Goal: Information Seeking & Learning: Learn about a topic

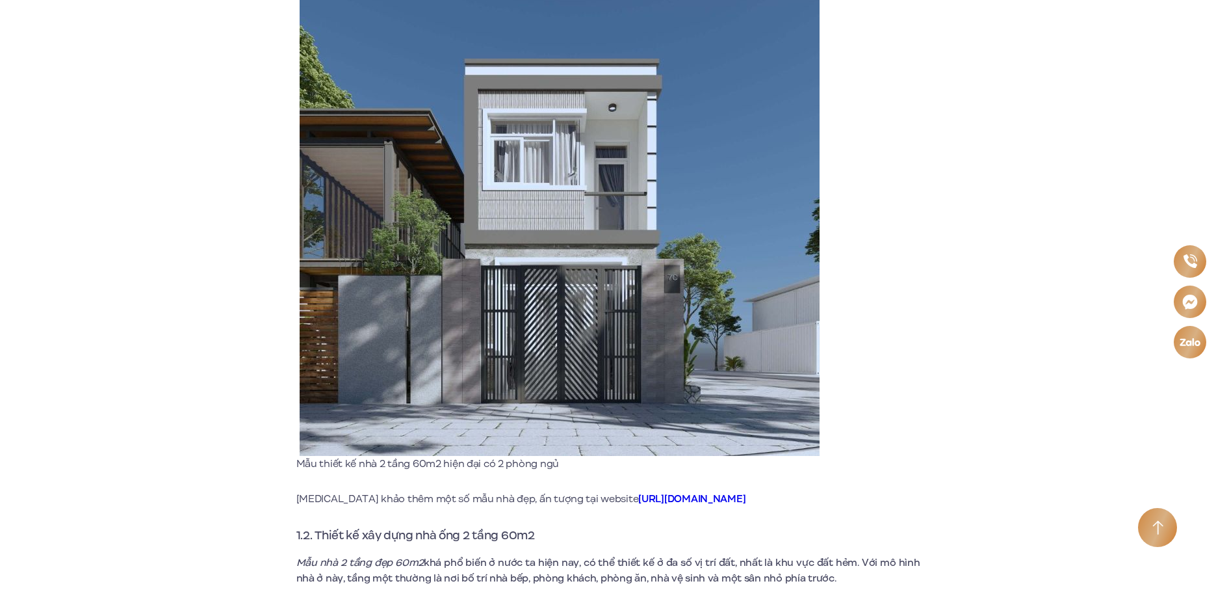
scroll to position [1170, 0]
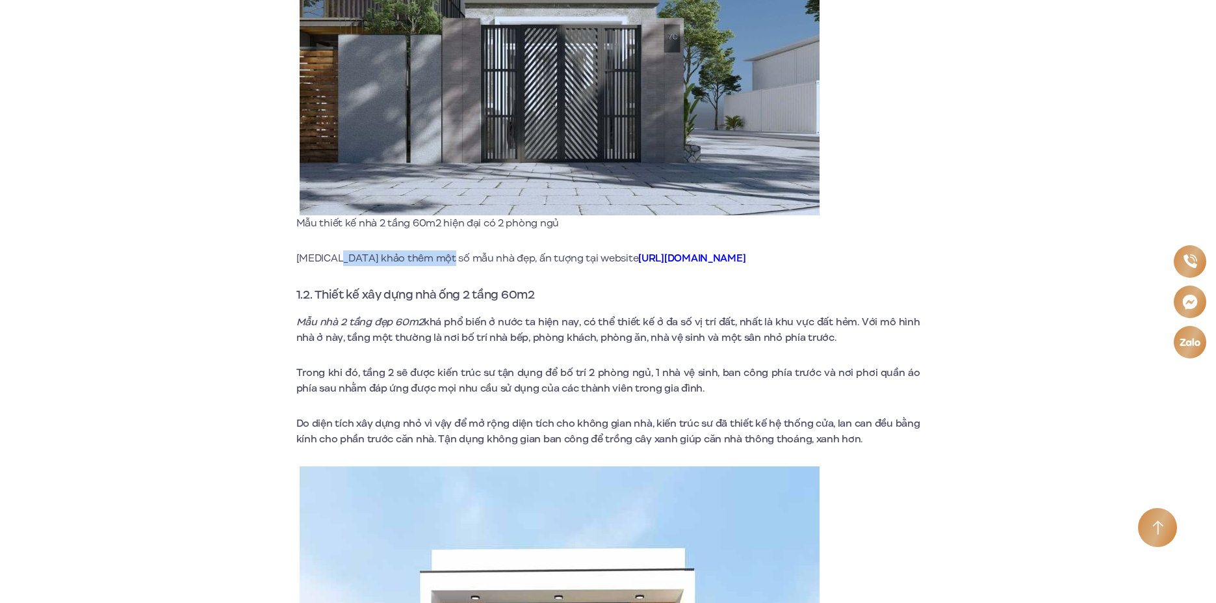
drag, startPoint x: 352, startPoint y: 255, endPoint x: 525, endPoint y: 256, distance: 172.9
click at [465, 256] on p "[MEDICAL_DATA] khảo thêm một số mẫu nhà đẹp, ấn tượng tại website [URL][DOMAIN_…" at bounding box center [608, 258] width 624 height 16
click at [527, 256] on p "[MEDICAL_DATA] khảo thêm một số mẫu nhà đẹp, ấn tượng tại website [URL][DOMAIN_…" at bounding box center [608, 258] width 624 height 16
drag, startPoint x: 548, startPoint y: 257, endPoint x: 540, endPoint y: 261, distance: 9.6
click at [547, 258] on p "[MEDICAL_DATA] khảo thêm một số mẫu nhà đẹp, ấn tượng tại website [URL][DOMAIN_…" at bounding box center [608, 258] width 624 height 16
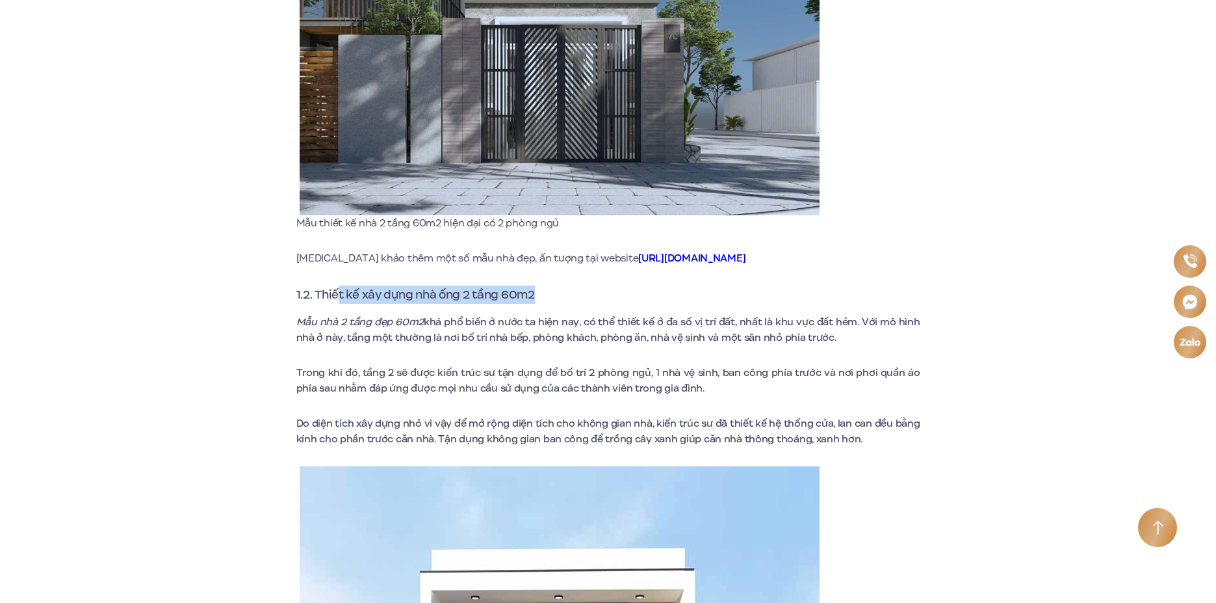
drag, startPoint x: 411, startPoint y: 293, endPoint x: 567, endPoint y: 293, distance: 156.0
click at [560, 293] on h3 "1.2. Thiết kế xây dựng nhà ống 2 tầng 60m2" at bounding box center [608, 294] width 624 height 18
click at [567, 293] on h3 "1.2. Thiết kế xây dựng nhà ống 2 tầng 60m2" at bounding box center [608, 294] width 624 height 18
drag, startPoint x: 326, startPoint y: 320, endPoint x: 839, endPoint y: 335, distance: 512.4
click at [838, 334] on p "Mẫu nhà 2 tầng đẹp 60m2 khá phổ biến ở nước ta hiện nay, có thể thiết kế ở đa s…" at bounding box center [608, 329] width 624 height 31
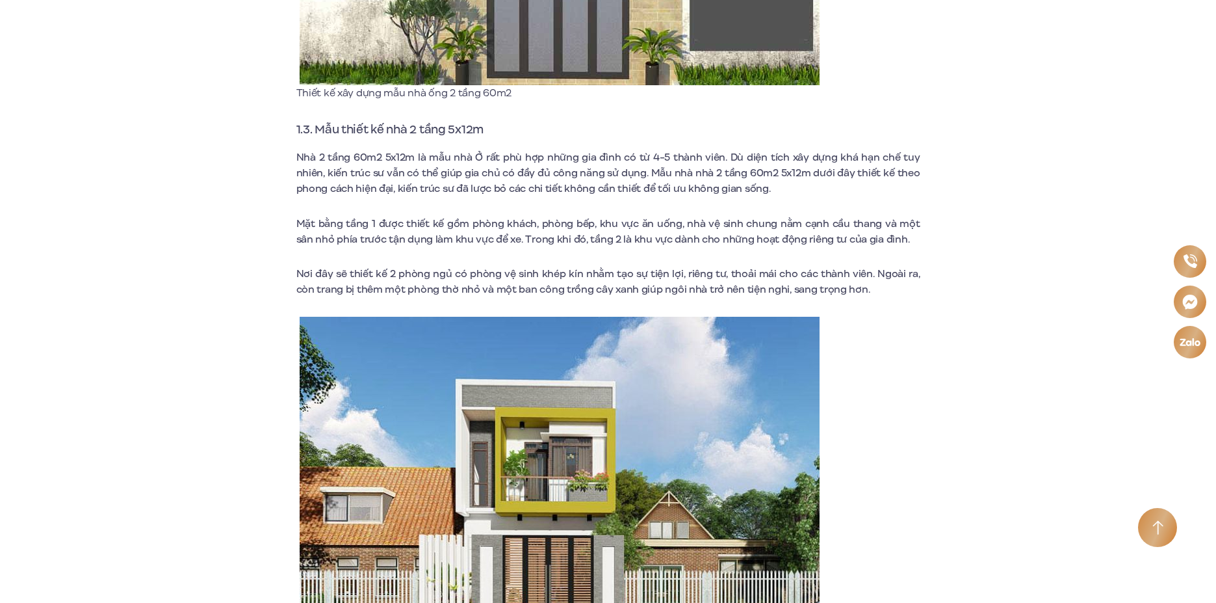
scroll to position [2080, 0]
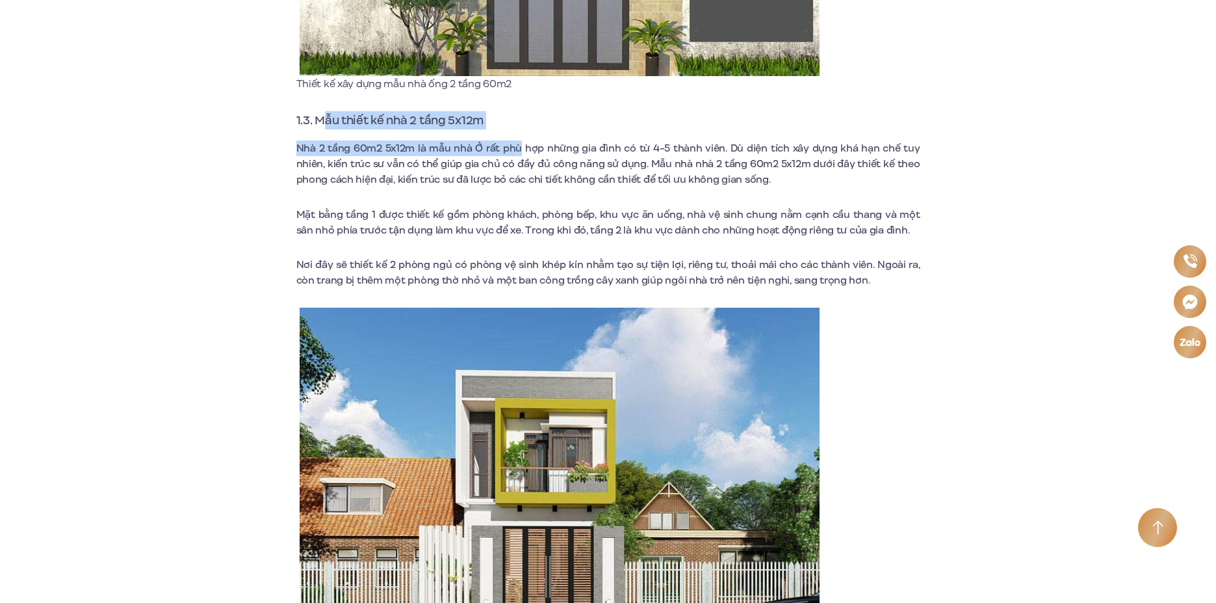
drag, startPoint x: 324, startPoint y: 124, endPoint x: 522, endPoint y: 149, distance: 199.9
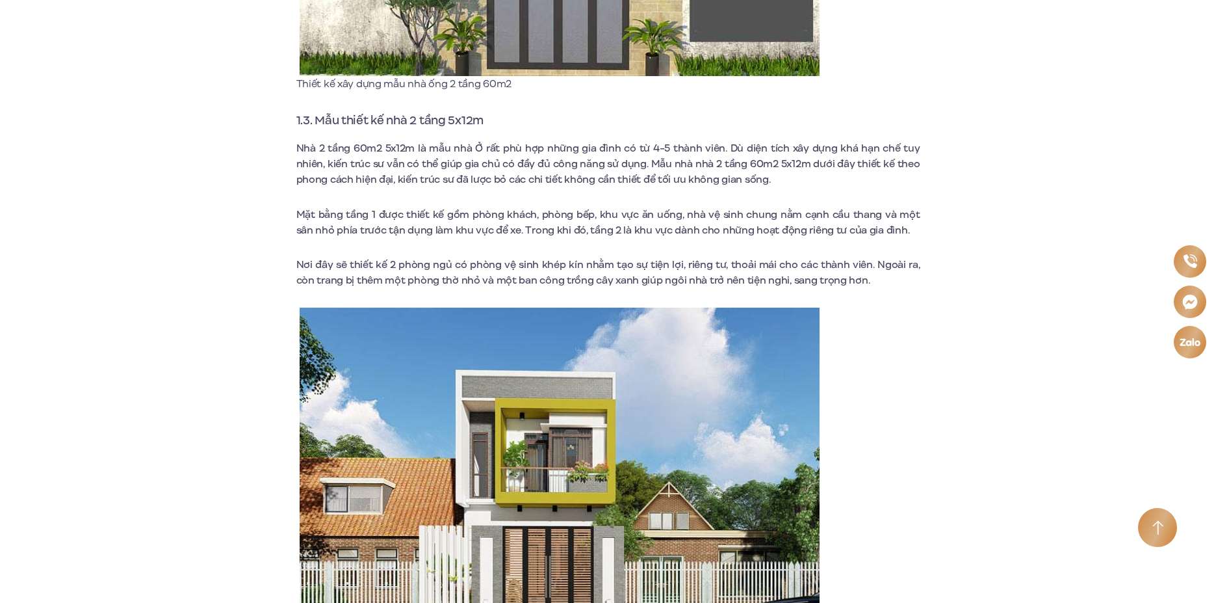
click at [554, 172] on span "Nhà 2 tầng 60m2 5x12m là mẫu nhà Ở rất phù hợp những gia đình có từ 4-5 thành v…" at bounding box center [608, 164] width 624 height 46
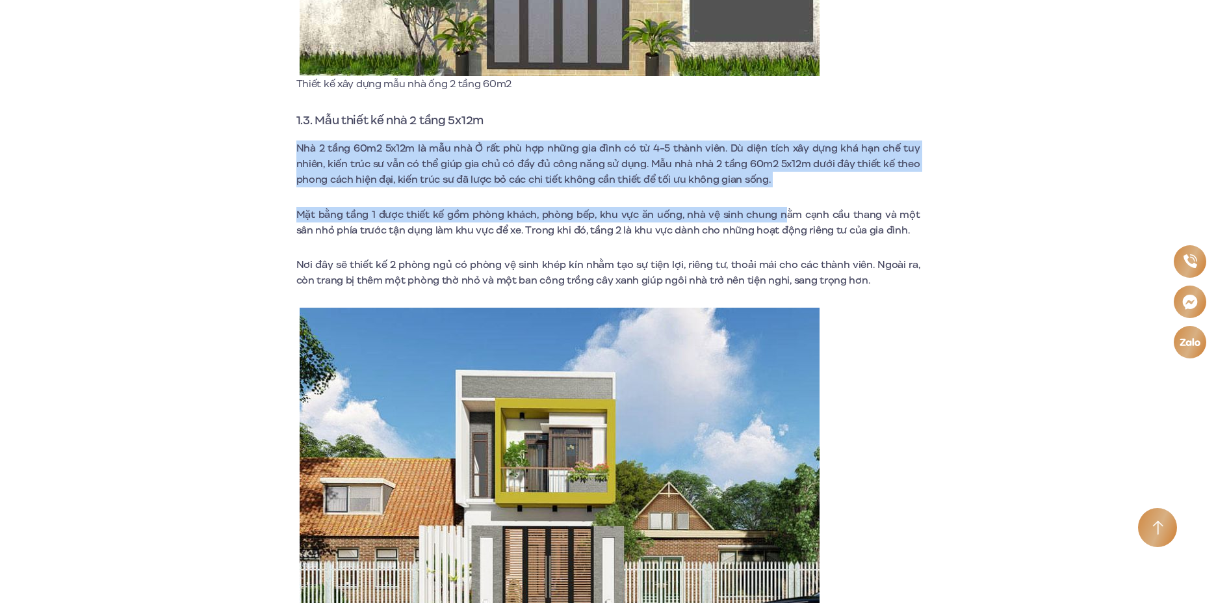
drag, startPoint x: 296, startPoint y: 145, endPoint x: 773, endPoint y: 202, distance: 479.9
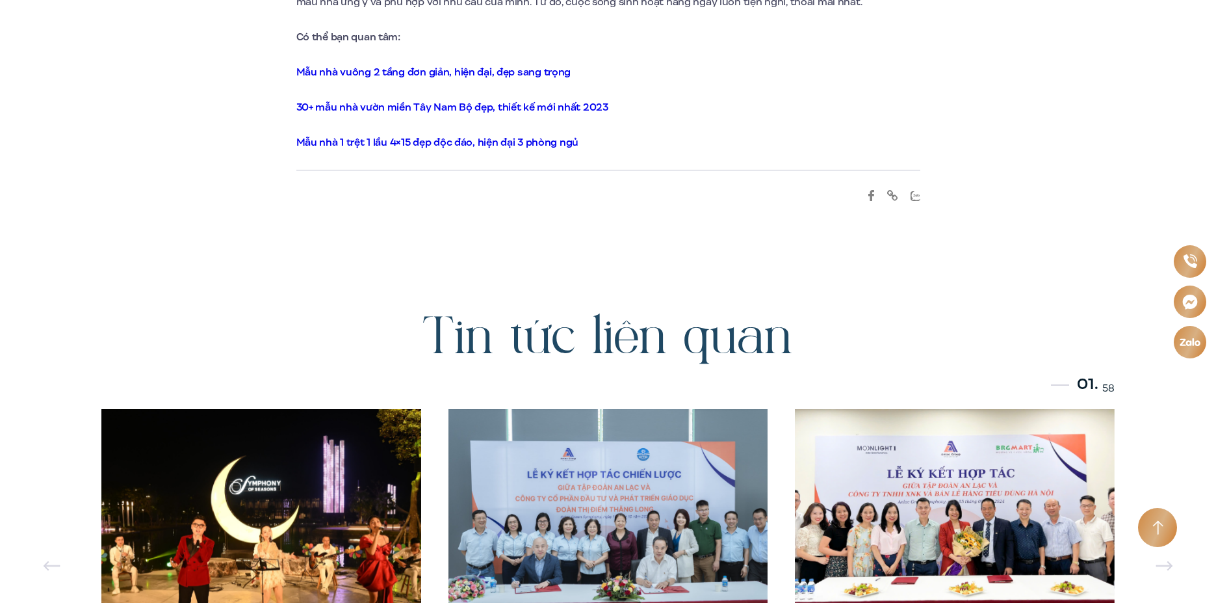
scroll to position [7865, 0]
